Goal: Find specific page/section: Find specific page/section

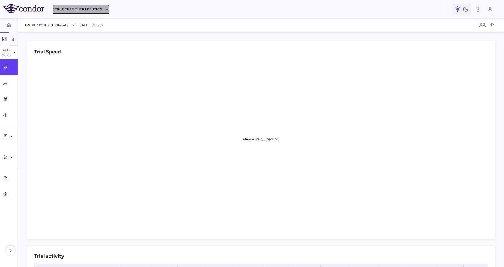
click at [93, 9] on button "Structure Therapeutics" at bounding box center [81, 9] width 57 height 9
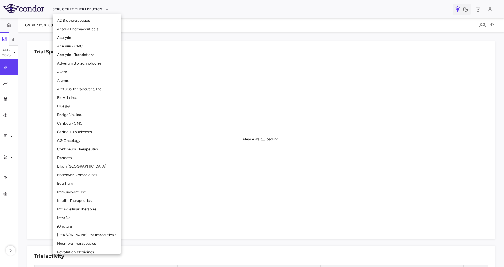
click at [72, 240] on li "Neumora Therapeutics" at bounding box center [87, 243] width 68 height 9
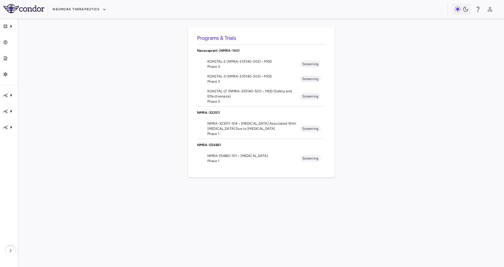
click at [230, 80] on span "Phase 3" at bounding box center [253, 81] width 93 height 5
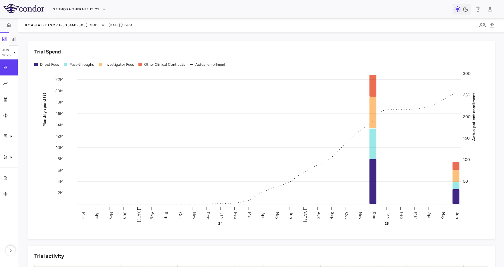
click at [41, 45] on div "Trial Spend Direct Fees Pass-throughs Investigator Fees Other Clinical Contract…" at bounding box center [260, 140] width 467 height 198
